Goal: Check status

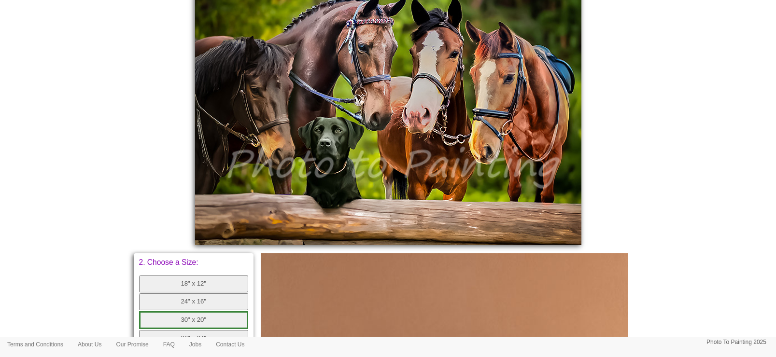
scroll to position [301, 0]
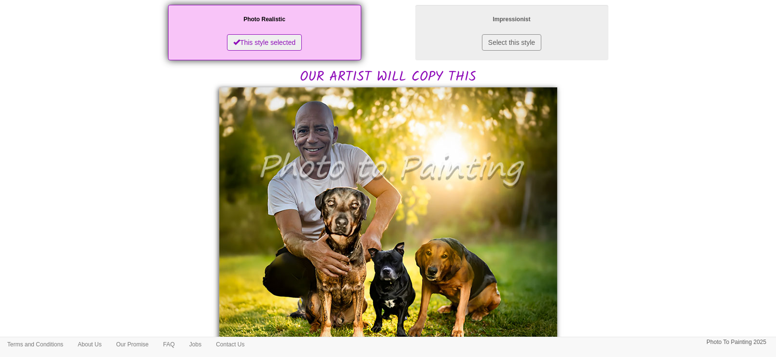
scroll to position [181, 0]
